Goal: Task Accomplishment & Management: Manage account settings

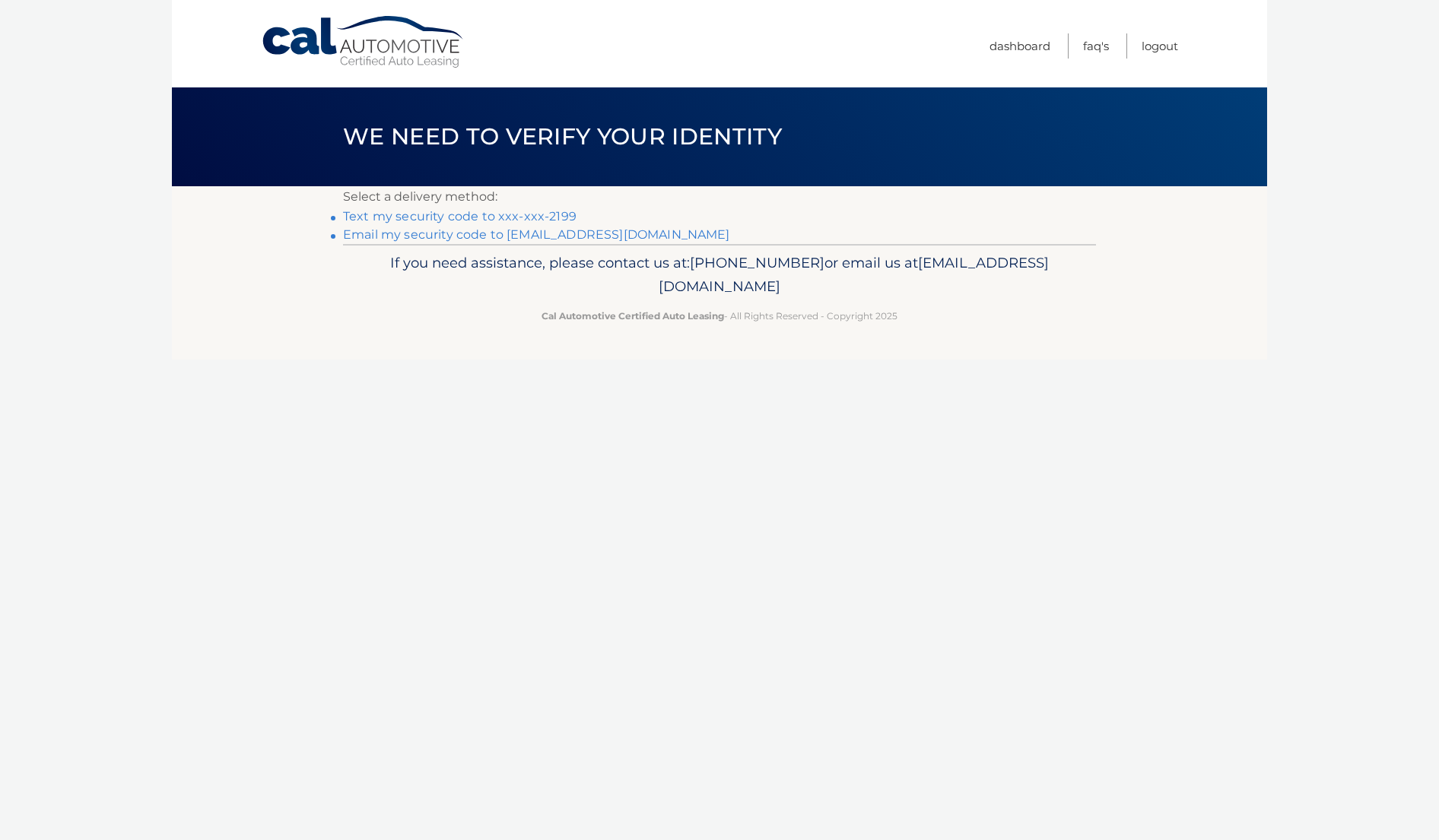
click at [491, 215] on link "Text my security code to xxx-xxx-2199" at bounding box center [459, 216] width 234 height 14
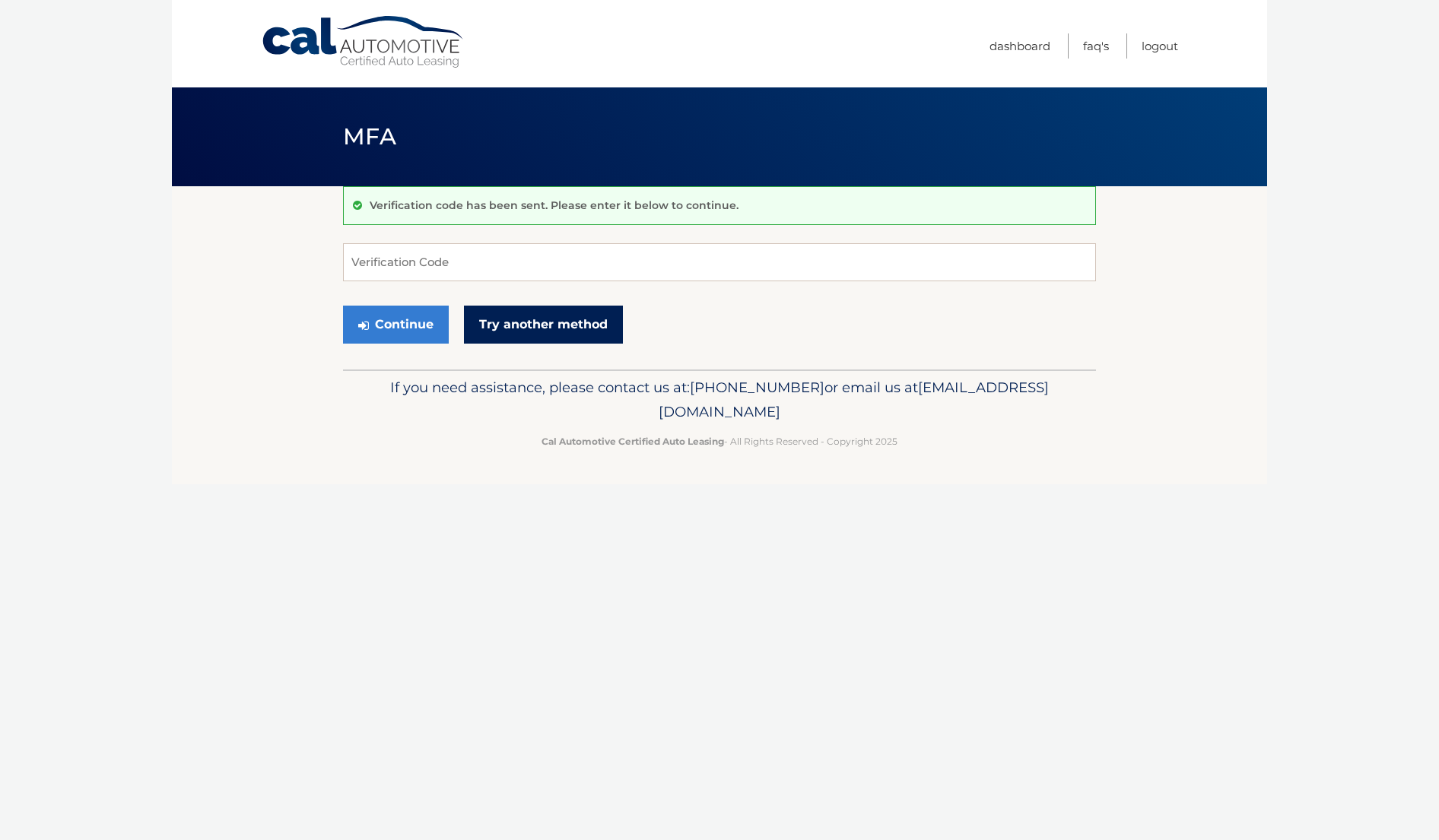
click at [526, 321] on link "Try another method" at bounding box center [543, 325] width 159 height 38
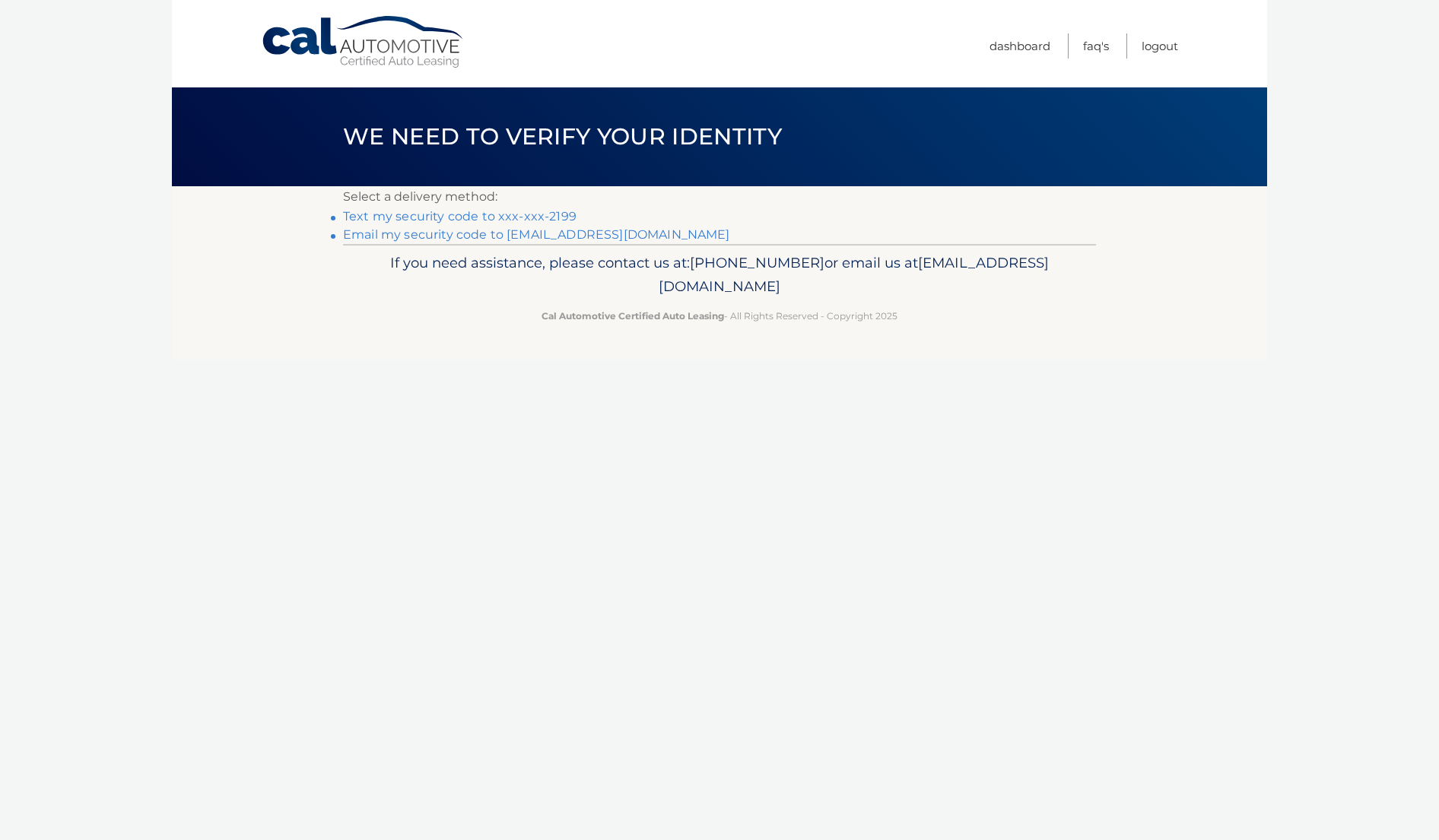
click at [492, 215] on link "Text my security code to xxx-xxx-2199" at bounding box center [459, 216] width 234 height 14
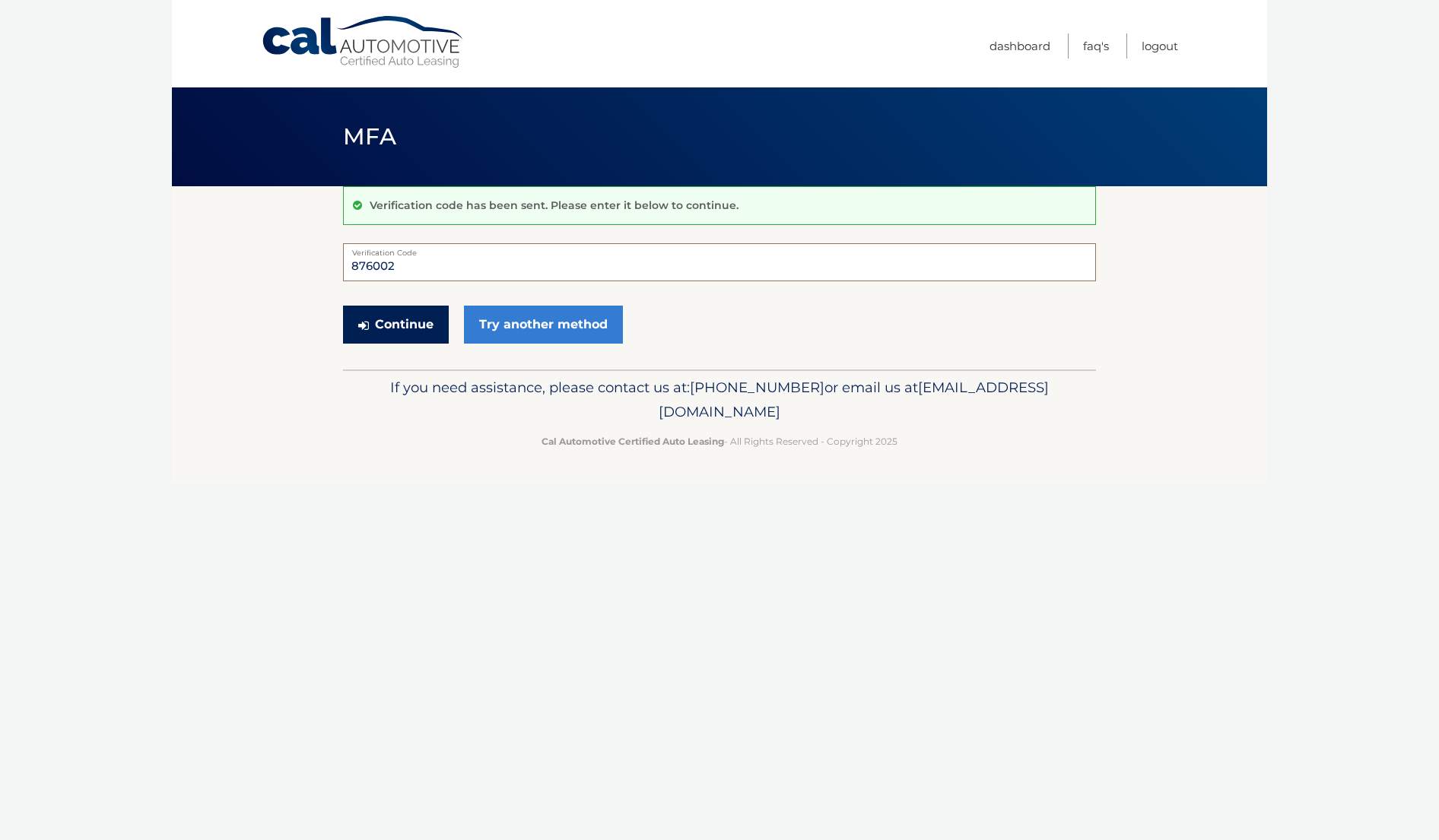
type input "876002"
click at [410, 331] on button "Continue" at bounding box center [395, 325] width 105 height 38
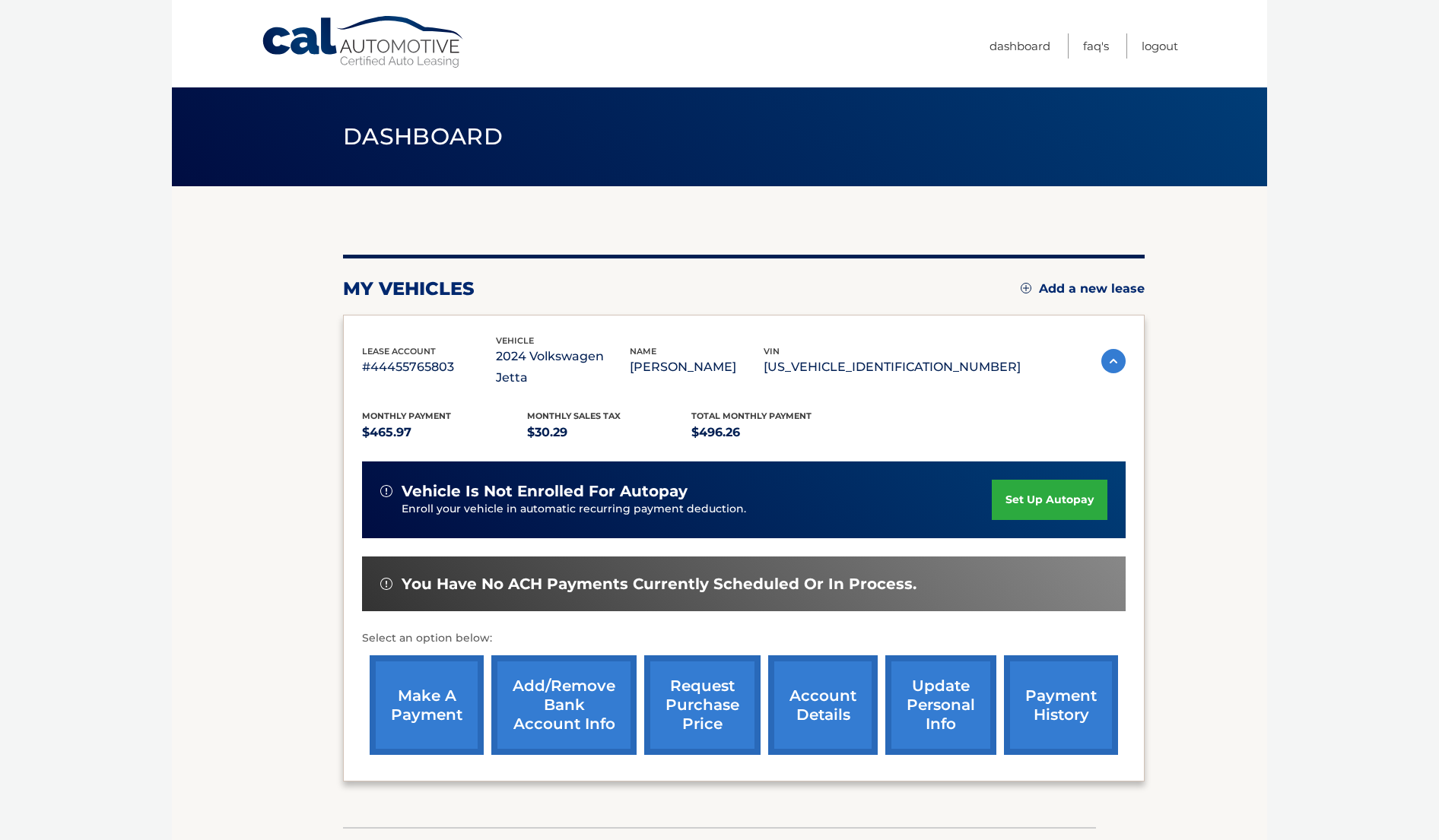
scroll to position [0, 2]
click at [428, 673] on link "make a payment" at bounding box center [427, 705] width 114 height 99
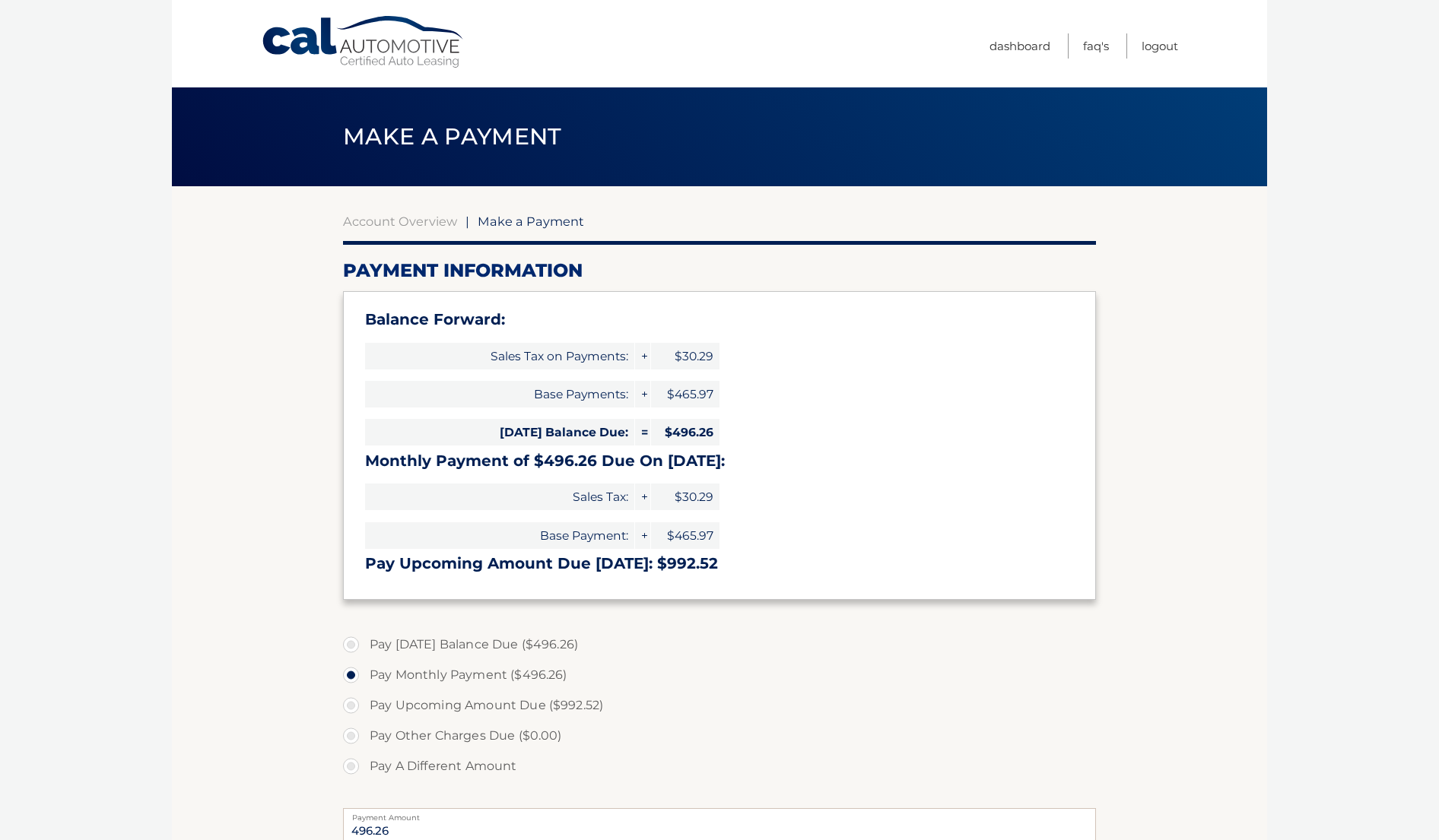
select select "OTlhZjM4M2ItNDNhNi00OTM4LTgxNTctZTIzNWM2MTZmY2U4"
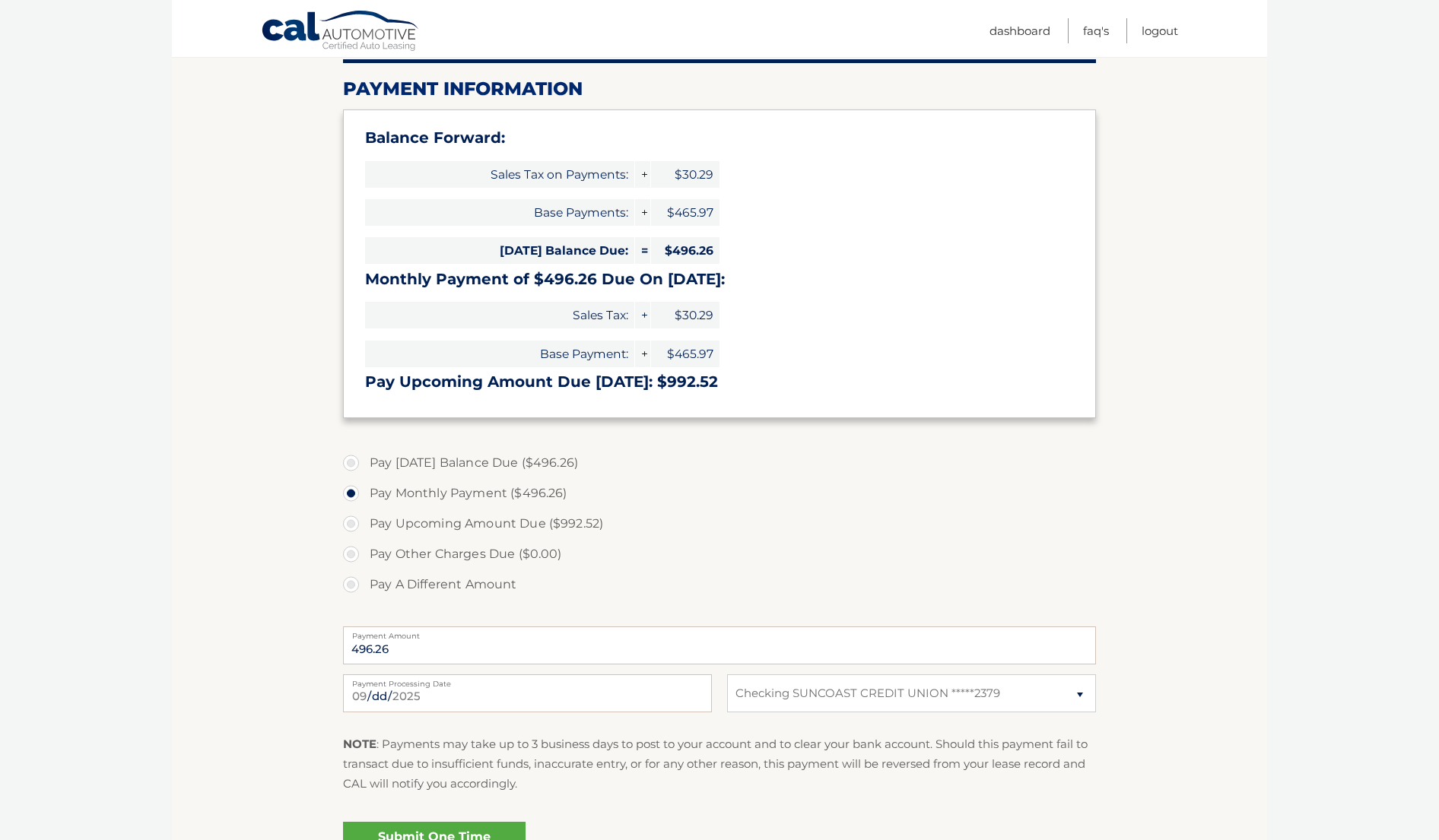
scroll to position [315, 0]
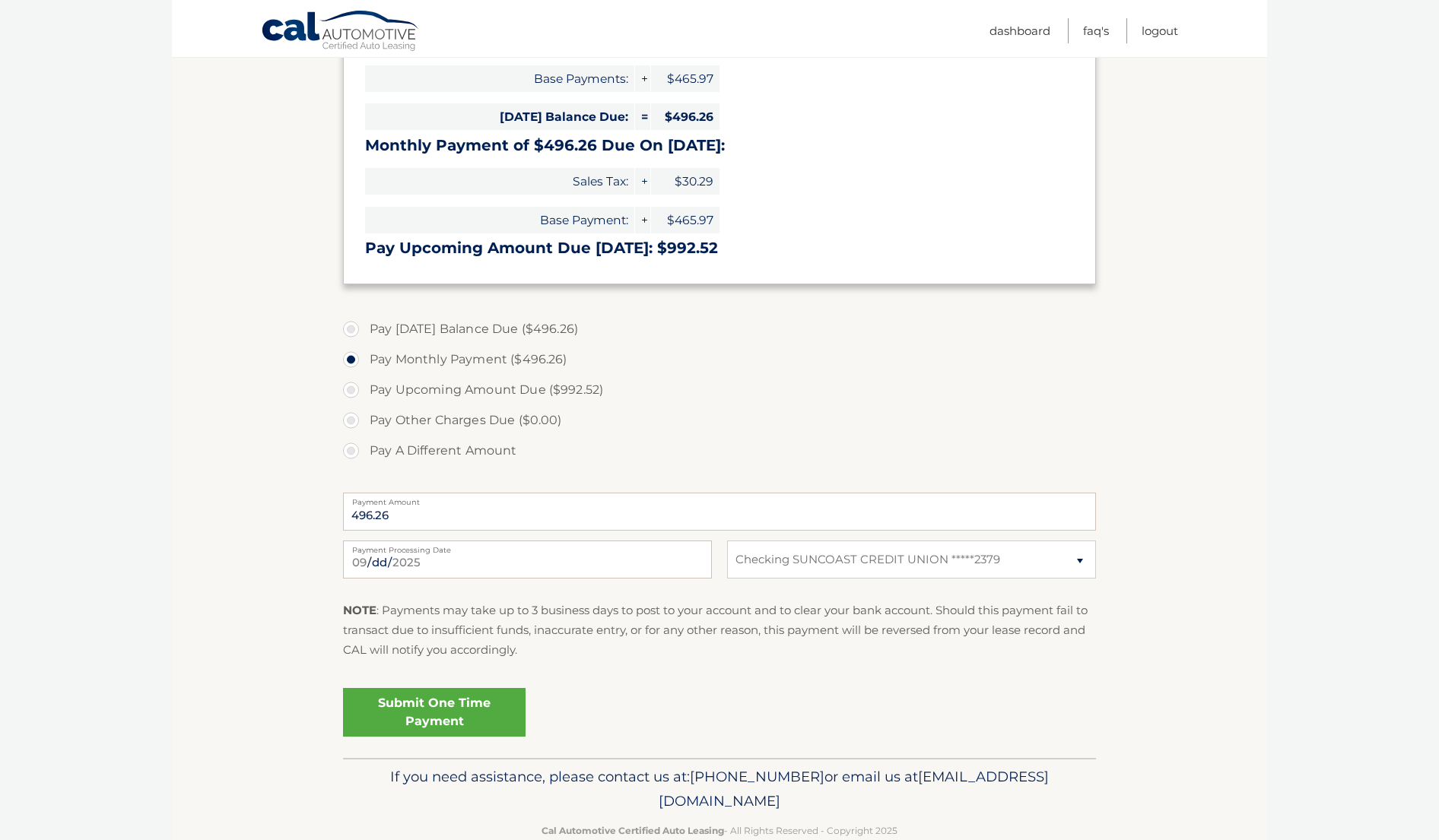
click at [435, 707] on link "Submit One Time Payment" at bounding box center [434, 712] width 183 height 48
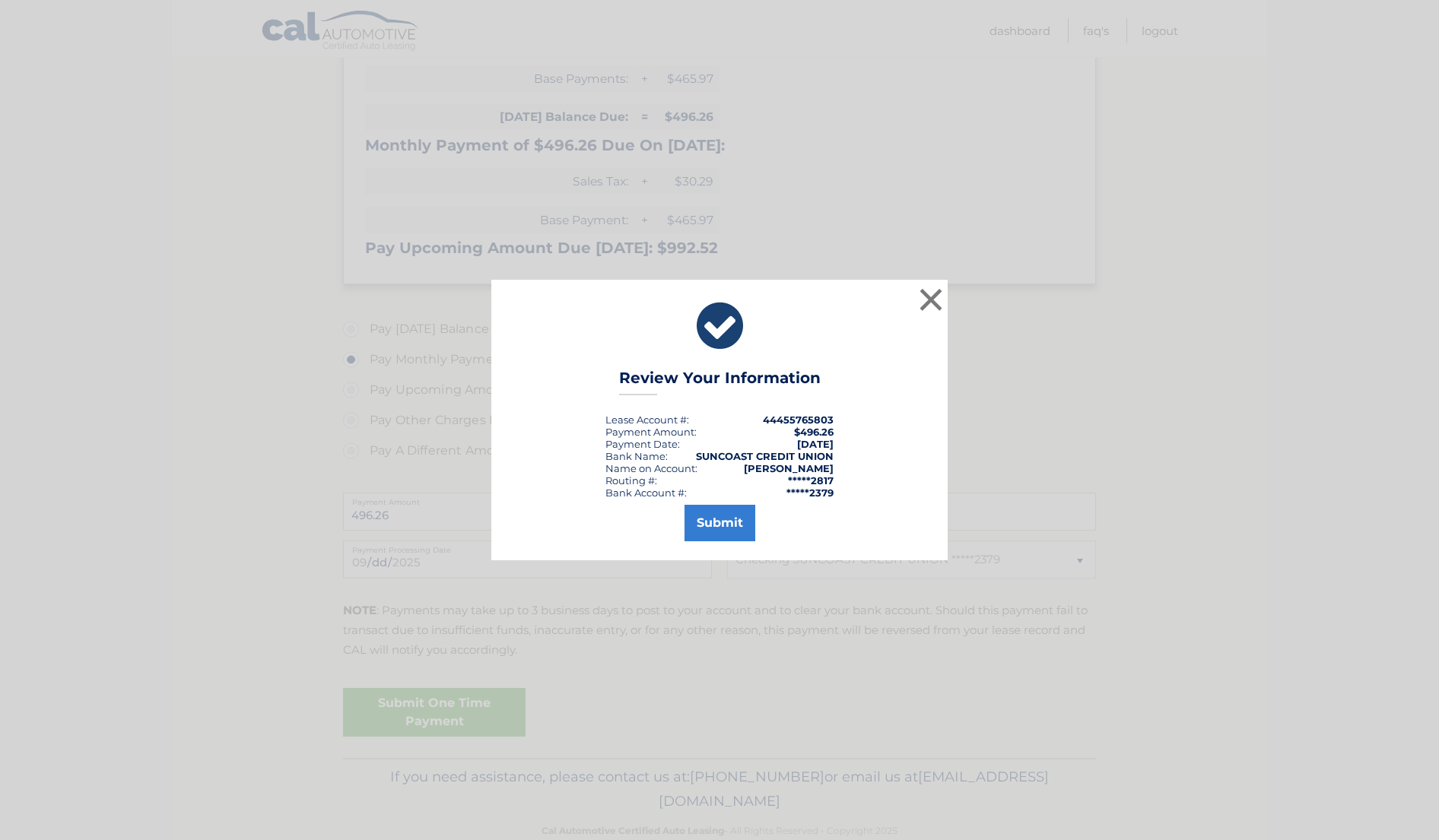
click at [731, 522] on button "Submit" at bounding box center [720, 523] width 71 height 37
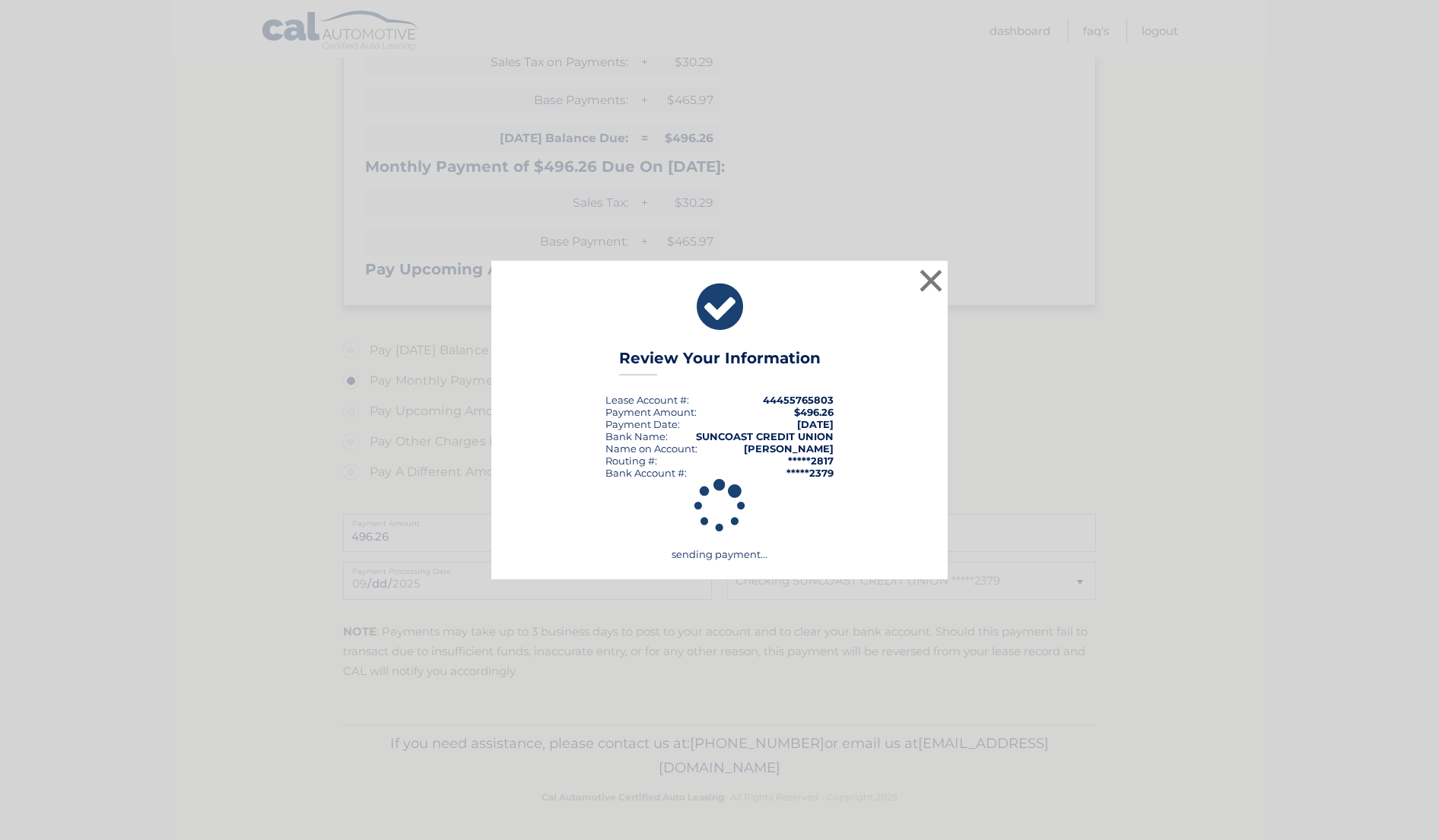
scroll to position [290, 0]
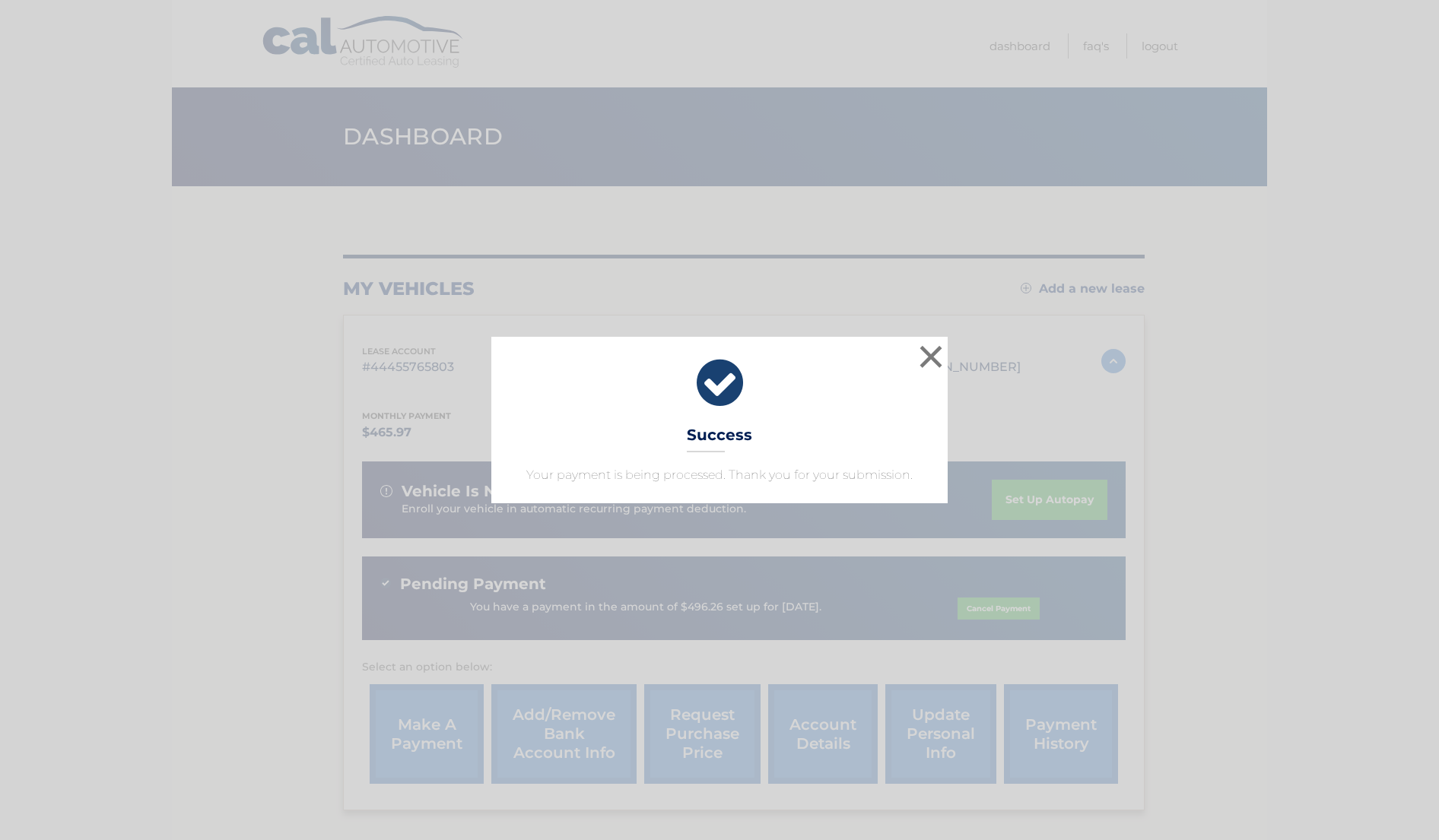
click at [931, 354] on button "×" at bounding box center [931, 357] width 31 height 31
